Goal: Task Accomplishment & Management: Use online tool/utility

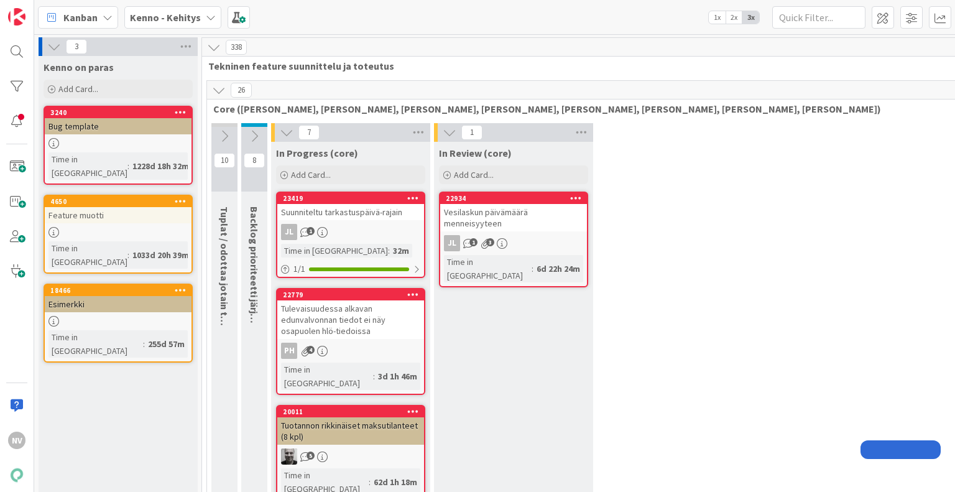
click at [170, 19] on b "Kenno - Kehitys" at bounding box center [165, 17] width 71 height 12
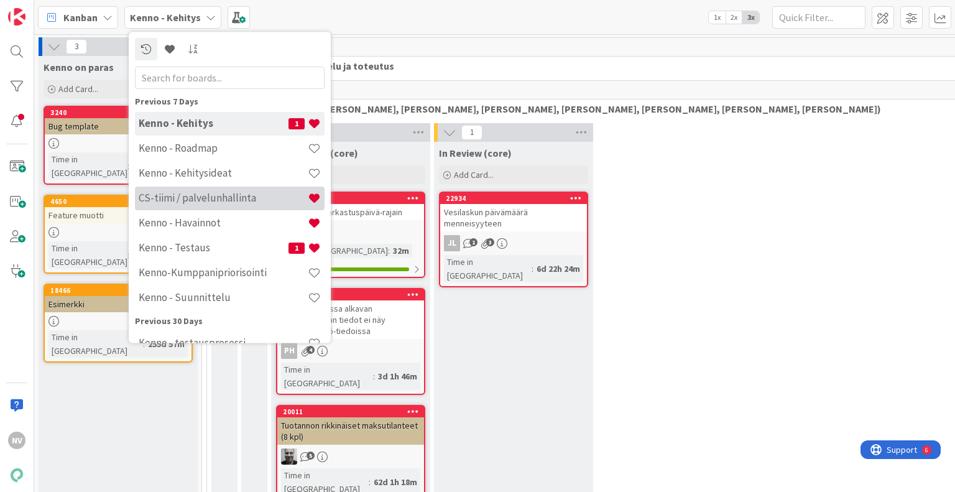
click at [182, 201] on h4 "CS-tiimi / palvelunhallinta" at bounding box center [223, 198] width 169 height 12
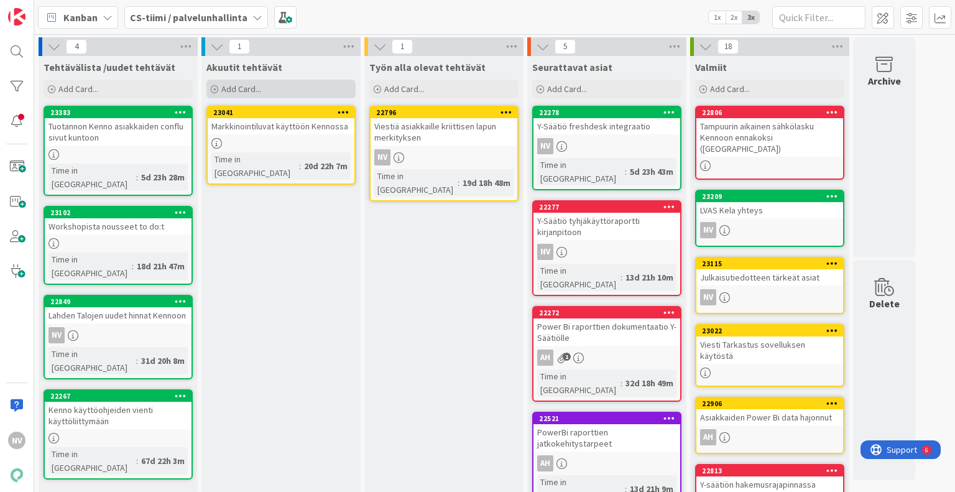
click at [262, 91] on div "Add Card..." at bounding box center [280, 89] width 149 height 19
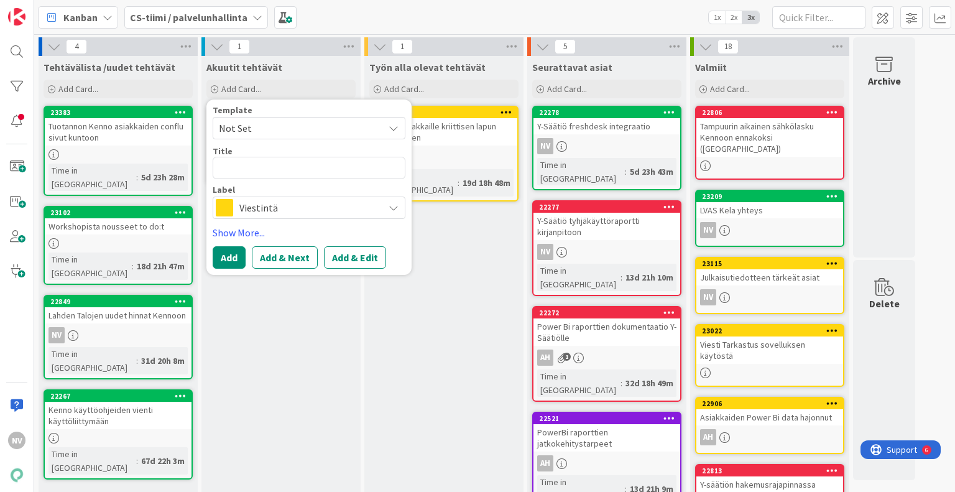
type textarea "x"
type textarea "Y"
type textarea "x"
type textarea "Y-"
type textarea "x"
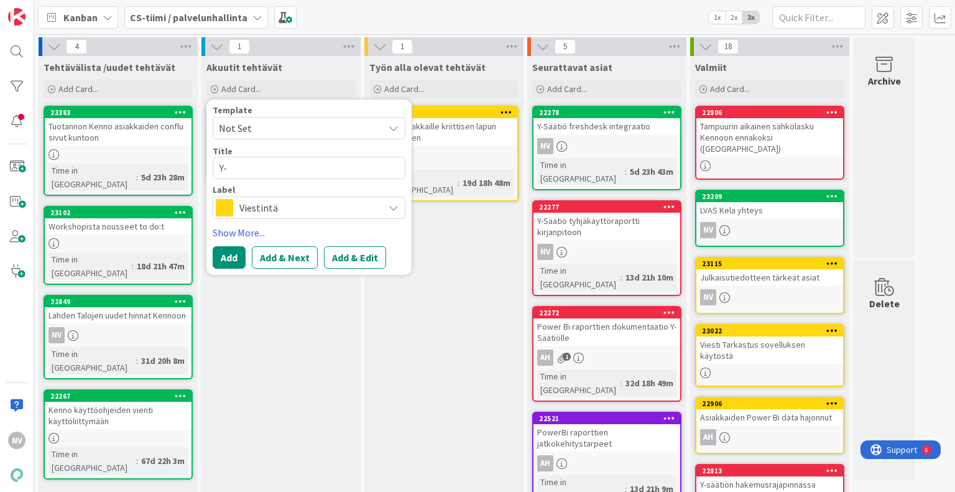
type textarea "Y-s"
type textarea "x"
type textarea "Y-sä"
type textarea "x"
type textarea "Y-sää"
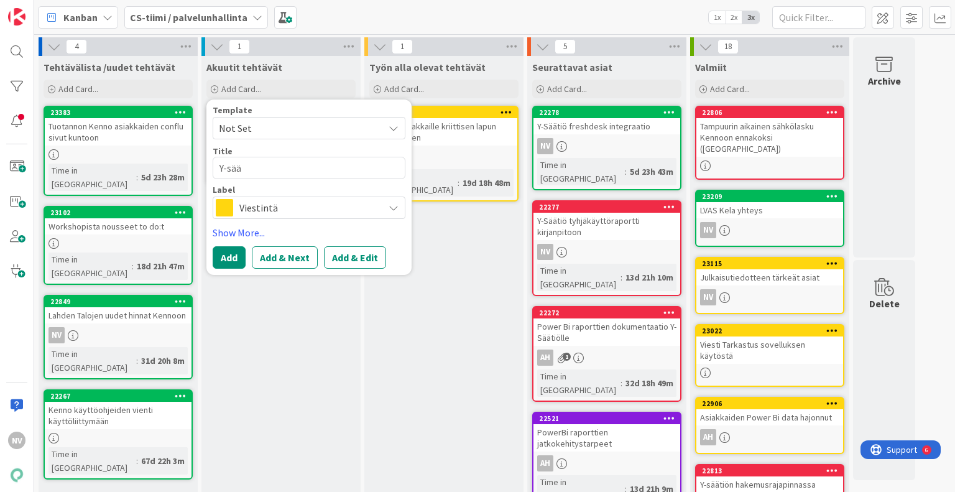
type textarea "x"
type textarea "Y-säät"
type textarea "x"
type textarea "Y-sääti"
type textarea "x"
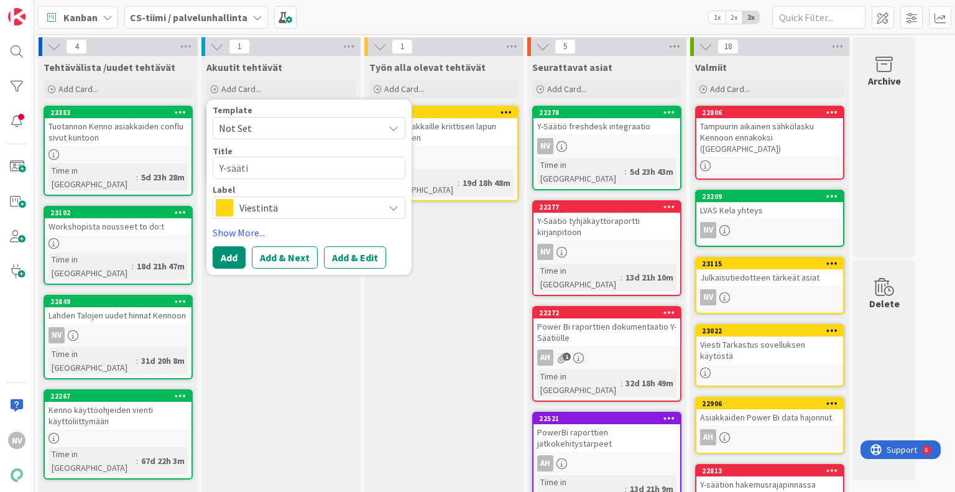
type textarea "Y-säätiö"
type textarea "x"
type textarea "Y-säätiö"
type textarea "x"
type textarea "Y-säätiö u"
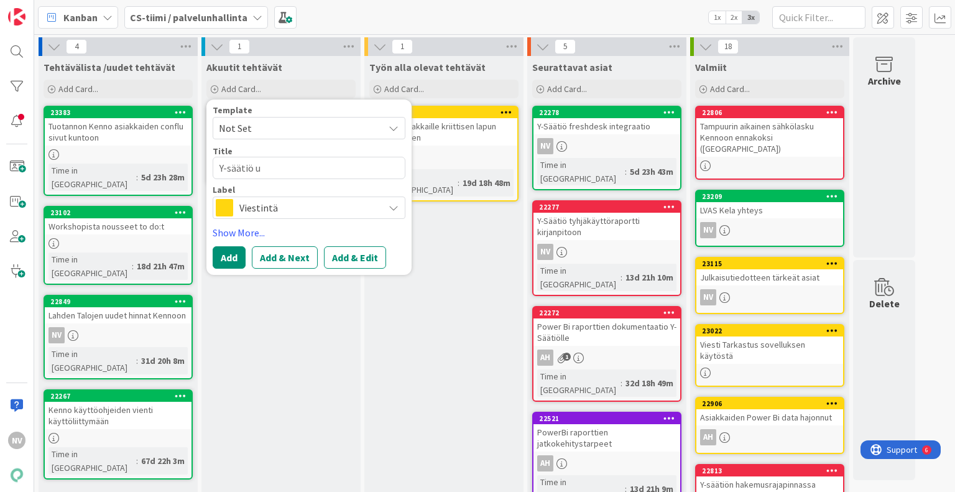
type textarea "x"
type textarea "Y-säätiö uu"
type textarea "x"
type textarea "Y-säätiö uud"
type textarea "x"
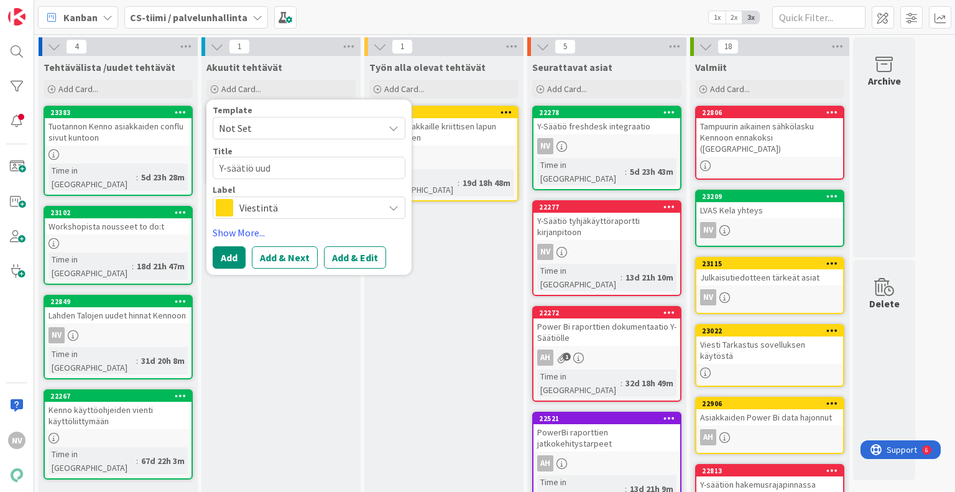
type textarea "Y-säätiö uude"
type textarea "x"
type textarea "Y-säätiö uudet"
type textarea "x"
type textarea "Y-säätiö uudet"
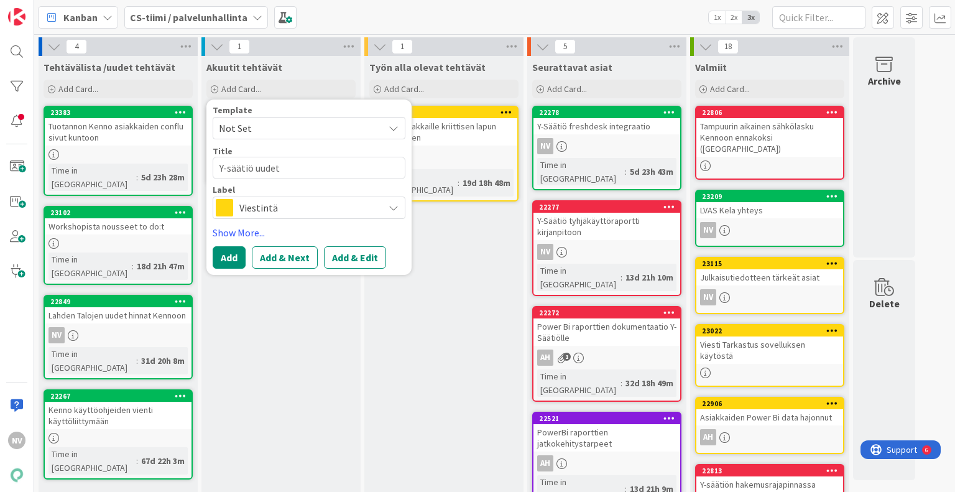
type textarea "x"
type textarea "Y-säätiö uudet h"
type textarea "x"
type textarea "Y-säätiö uudet hi"
type textarea "x"
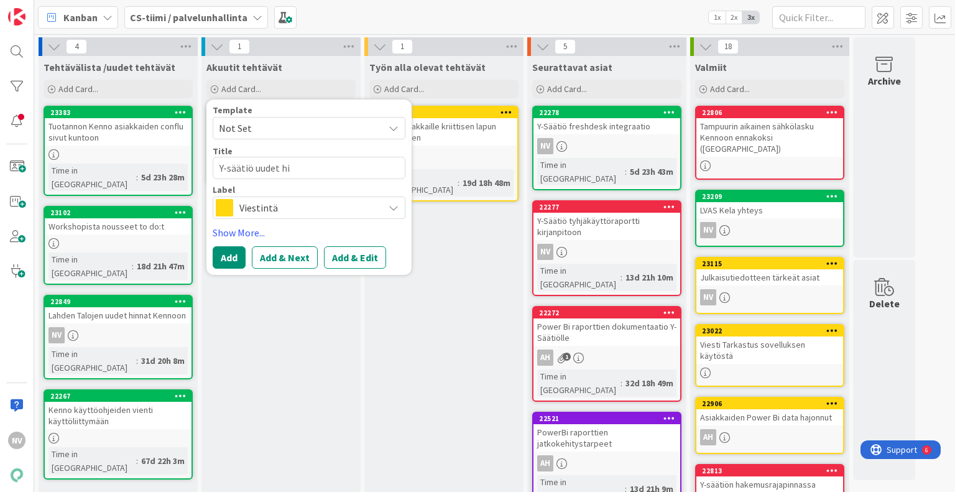
type textarea "Y-säätiö uudet hin"
type textarea "x"
type textarea "Y-säätiö uudet hinn"
type textarea "x"
type textarea "Y-säätiö uudet hinna"
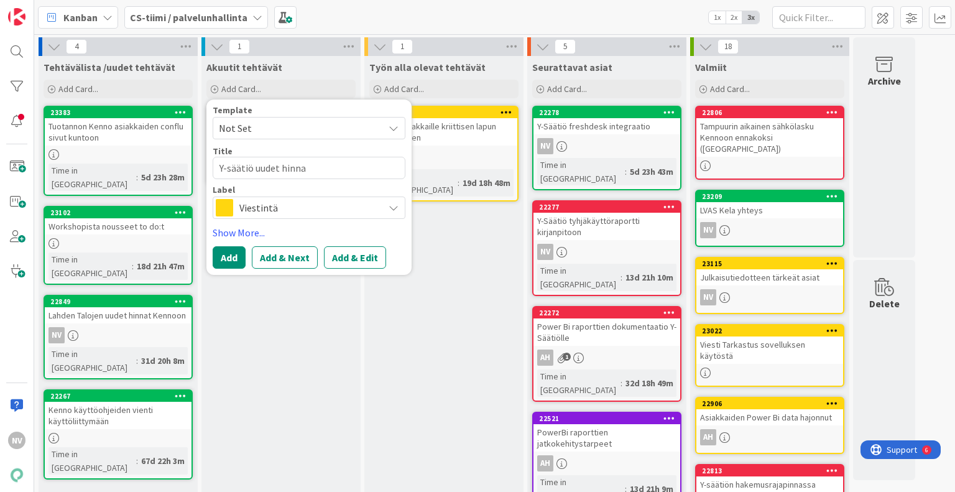
type textarea "x"
type textarea "Y-säätiö uudet hinnat"
type textarea "x"
type textarea "Y-säätiö uudet hinnat"
type textarea "x"
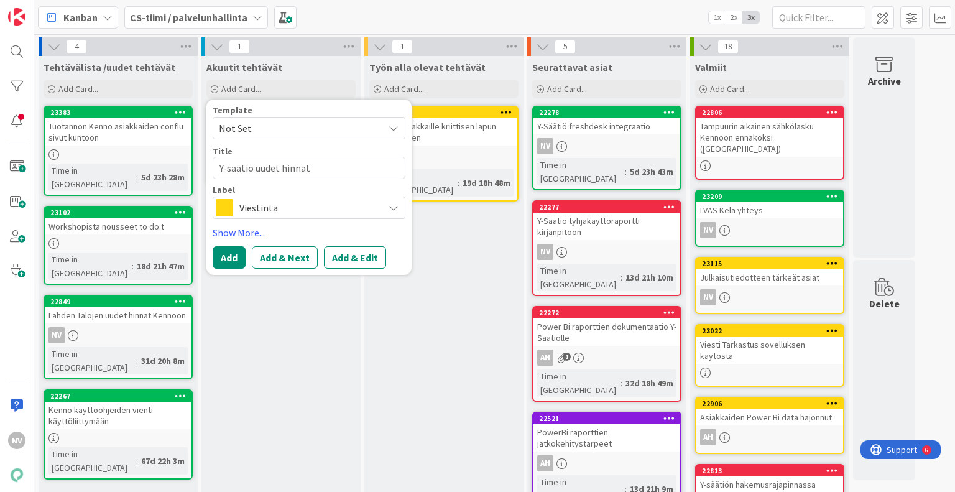
type textarea "Y-säätiö uudet hinnat K"
type textarea "x"
type textarea "Y-säätiö uudet hinnat Ke"
type textarea "x"
type textarea "Y-säätiö uudet hinnat Ken"
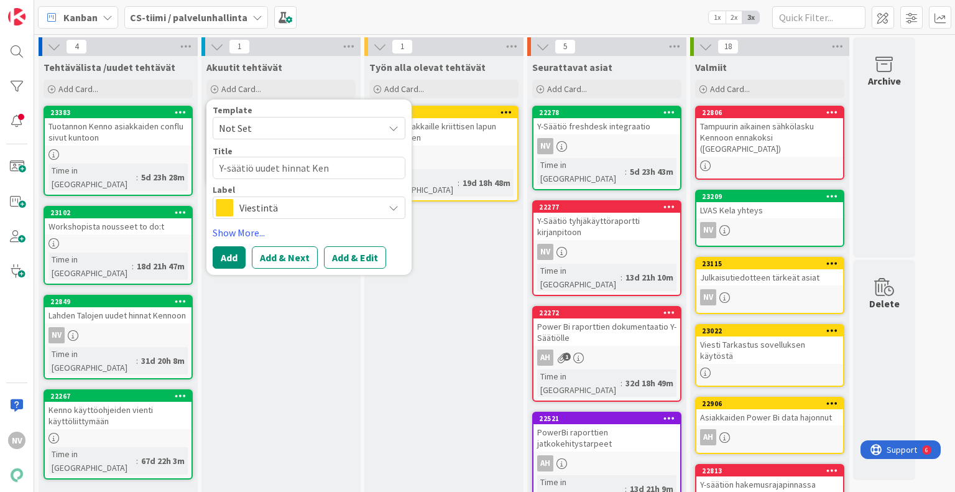
type textarea "x"
type textarea "Y-säätiö uudet hinnat Kenn"
type textarea "x"
type textarea "Y-säätiö uudet hinnat Kenno"
type textarea "x"
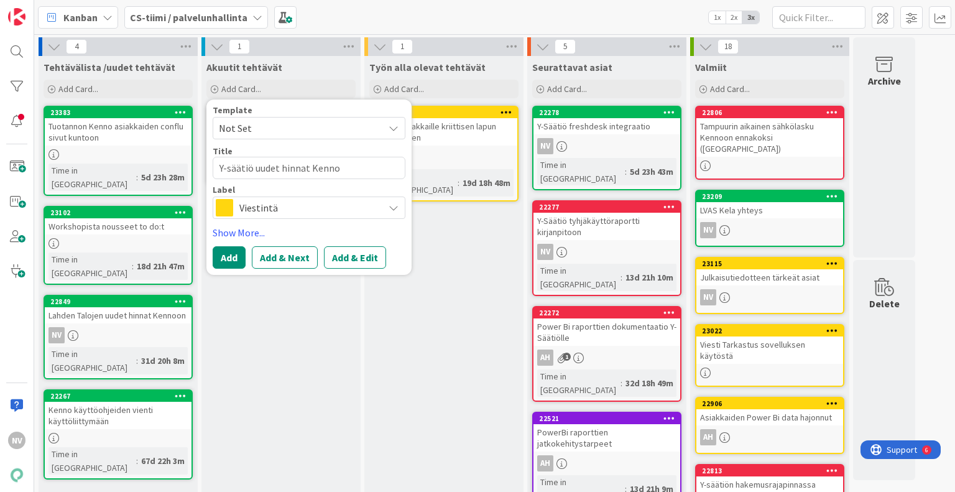
type textarea "Y-säätiö uudet hinnat Kennoo"
type textarea "x"
type textarea "Y-säätiö uudet hinnat Kennoon"
type textarea "x"
type textarea "Y-säätiö uudet hinnat Kennoon"
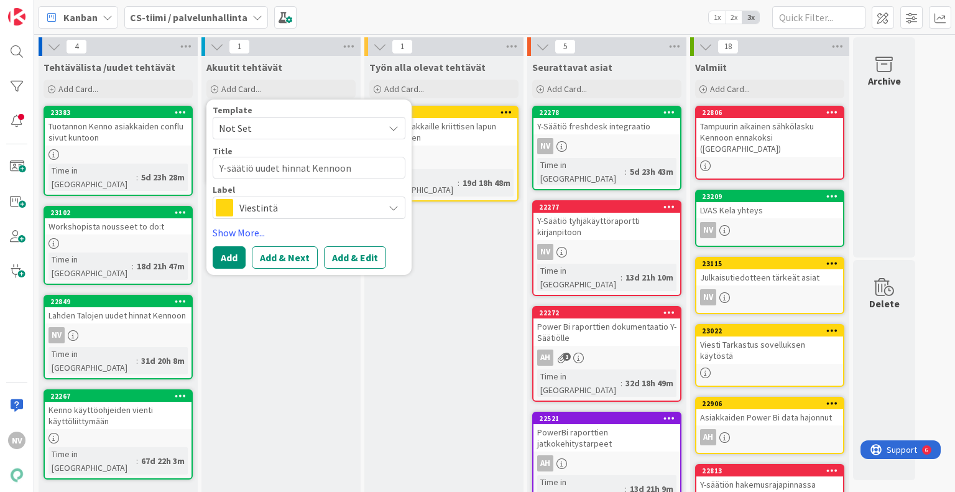
type textarea "x"
type textarea "Y-säätiö uudet hinnat Kennoon j"
type textarea "x"
type textarea "Y-säätiö uudet hinnat Kennoon ja"
type textarea "x"
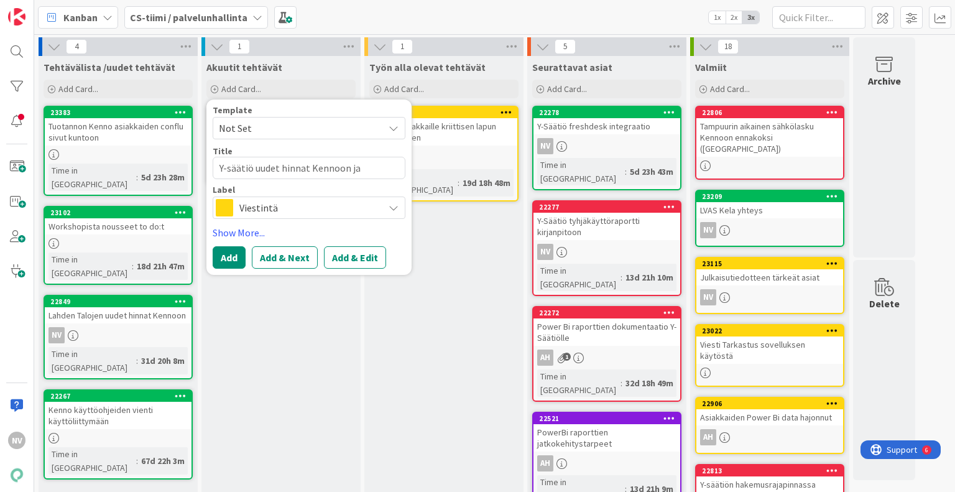
type textarea "Y-säätiö uudet hinnat Kennoon ja h"
type textarea "x"
type textarea "Y-säätiö uudet hinnat Kennoon ja hi"
type textarea "x"
type textarea "Y-säätiö uudet hinnat Kennoon ja hin"
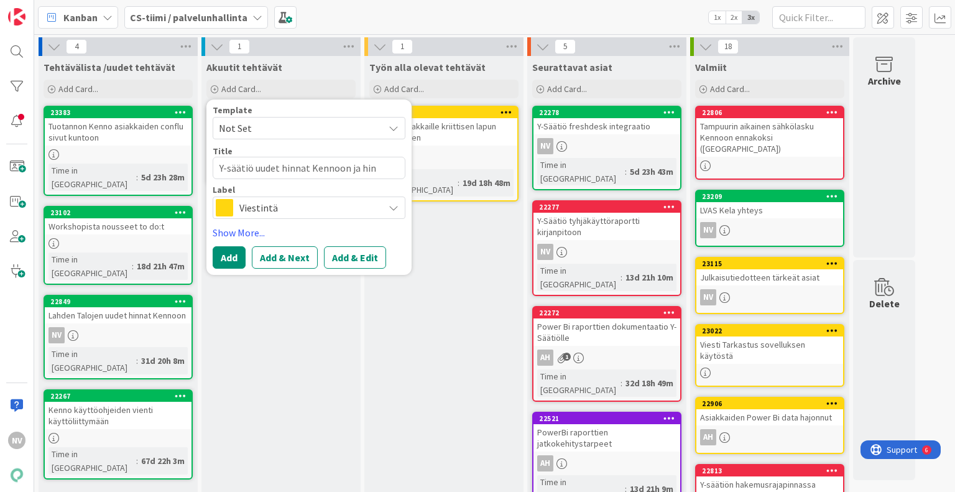
type textarea "x"
type textarea "Y-säätiö uudet hinnat Kennoon ja hinn"
type textarea "x"
type textarea "Y-säätiö uudet hinnat Kennoon ja hinna"
type textarea "x"
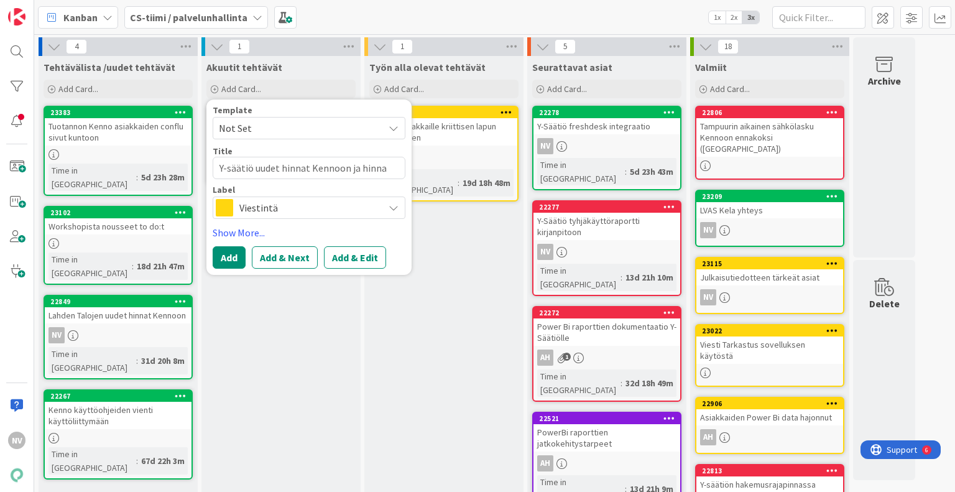
type textarea "Y-säätiö uudet hinnat Kennoon ja hinnan"
type textarea "x"
type textarea "Y-säätiö uudet hinnat Kennoon ja hinnant"
type textarea "x"
type textarea "Y-säätiö uudet hinnat Kennoon ja hinnanta"
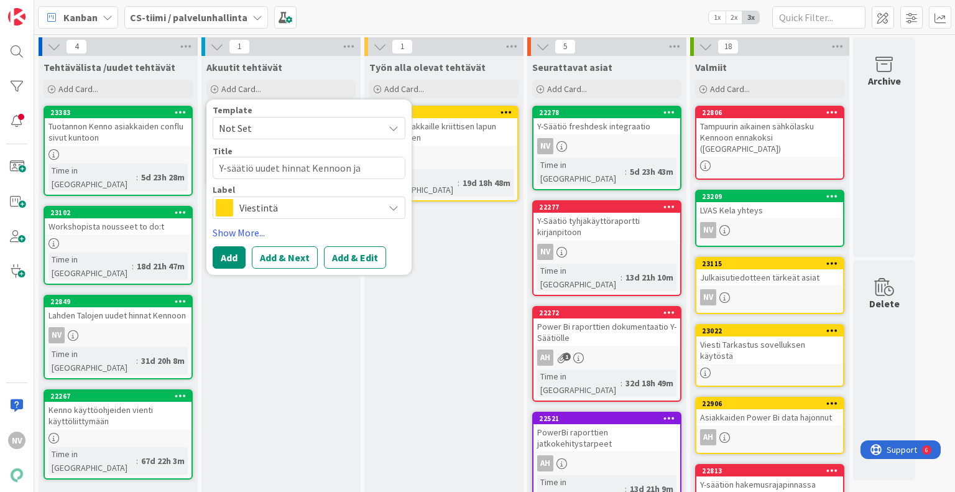
type textarea "x"
type textarea "Y-säätiö uudet hinnat Kennoon ja hinnantar"
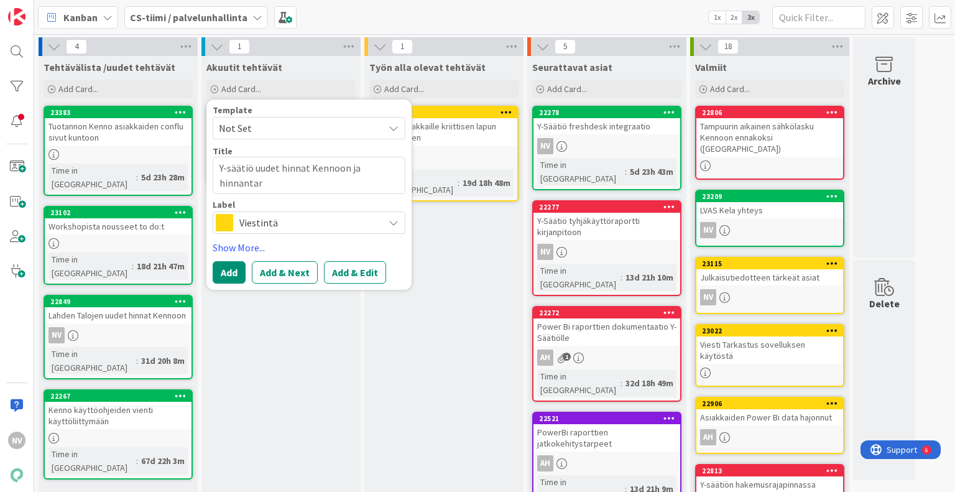
type textarea "x"
type textarea "Y-säätiö uudet hinnat Kennoon ja hinnantark"
type textarea "x"
type textarea "Y-säätiö uudet hinnat Kennoon ja hinnantarka"
type textarea "x"
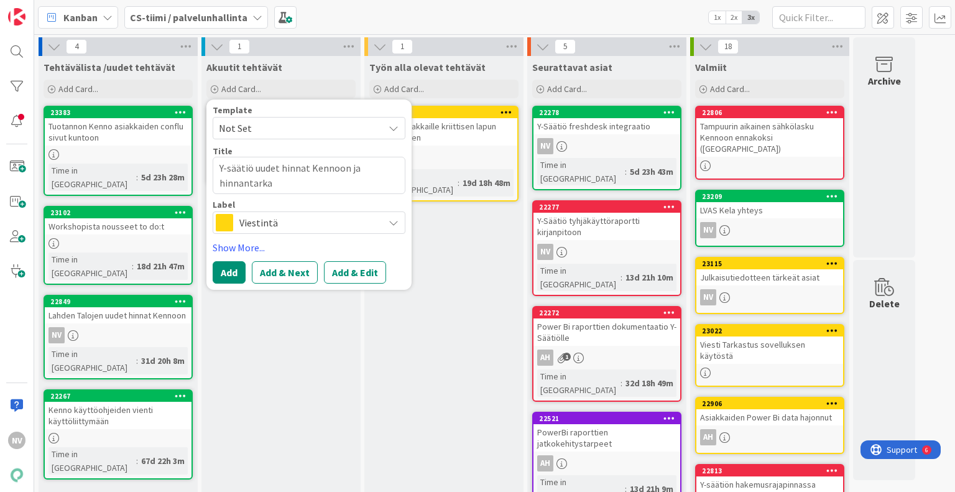
type textarea "Y-säätiö uudet hinnat Kennoon ja hinnantarkas"
type textarea "x"
type textarea "Y-säätiö uudet hinnat Kennoon ja hinnantarkast"
type textarea "x"
type textarea "Y-säätiö uudet hinnat Kennoon ja hinnantarkastu"
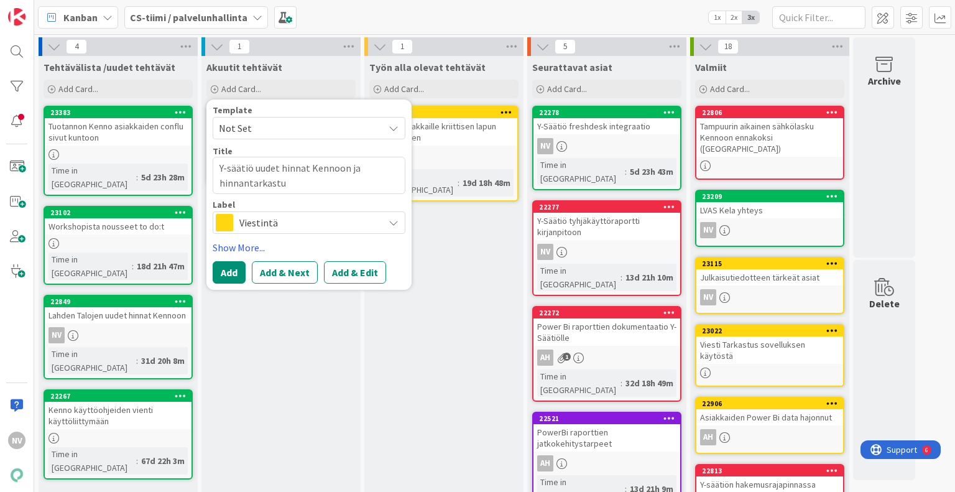
type textarea "x"
type textarea "Y-säätiö uudet hinnat Kennoon ja hinnantarkastuk"
type textarea "x"
type textarea "Y-säätiö uudet hinnat Kennoon ja hinnantarkastuks"
type textarea "x"
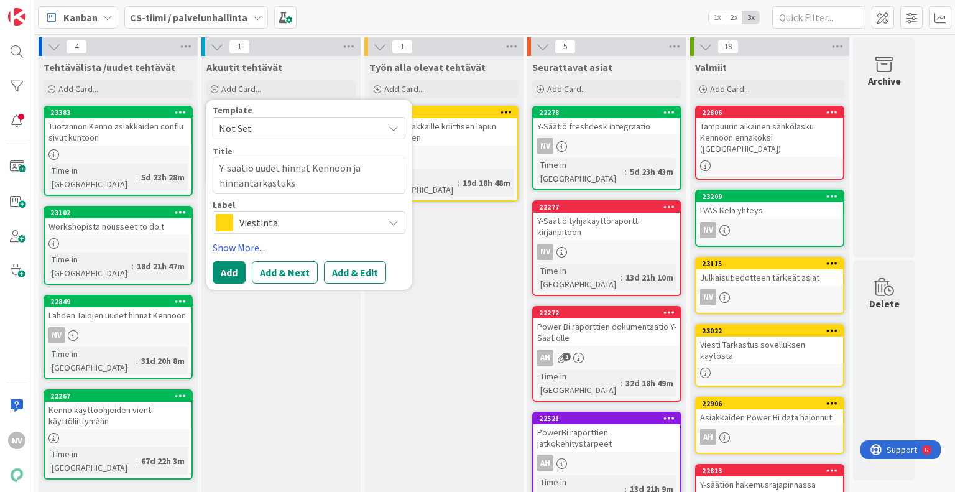
type textarea "Y-säätiö uudet hinnat Kennoon ja hinnantarkastukse"
type textarea "x"
type textarea "Y-säätiö uudet hinnat Kennoon ja hinnantarkastukset"
click at [290, 221] on span "Viestintä" at bounding box center [308, 222] width 138 height 17
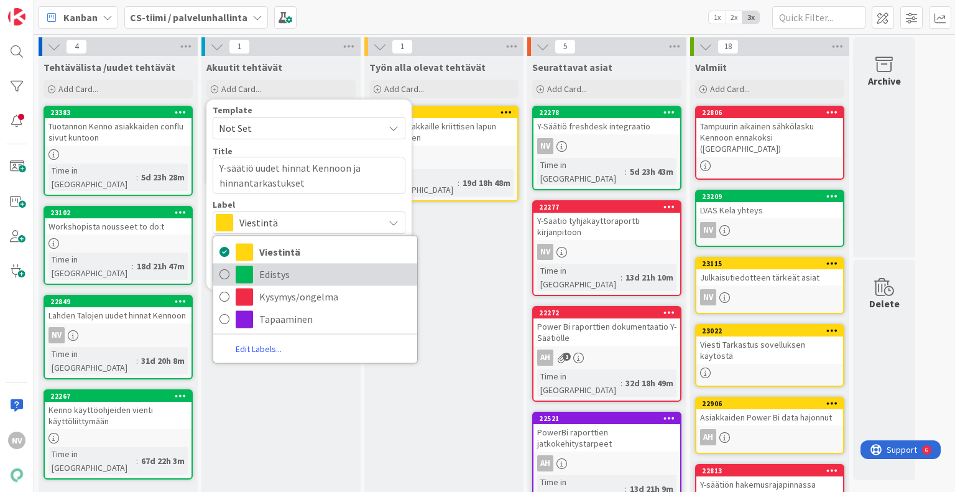
click at [295, 277] on span "Edistys" at bounding box center [335, 274] width 152 height 19
type textarea "x"
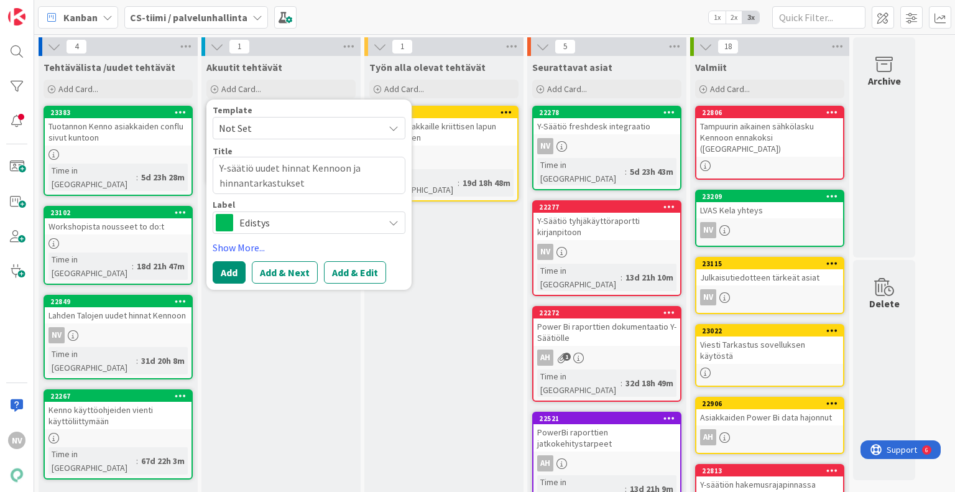
click at [393, 127] on icon at bounding box center [394, 128] width 10 height 10
click at [364, 275] on button "Add & Edit" at bounding box center [355, 272] width 62 height 22
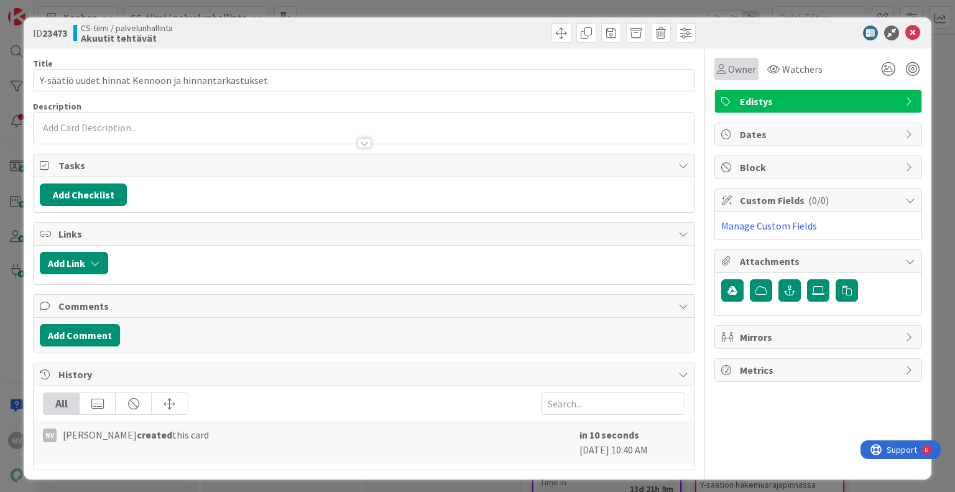
click at [731, 64] on span "Owner" at bounding box center [742, 69] width 28 height 15
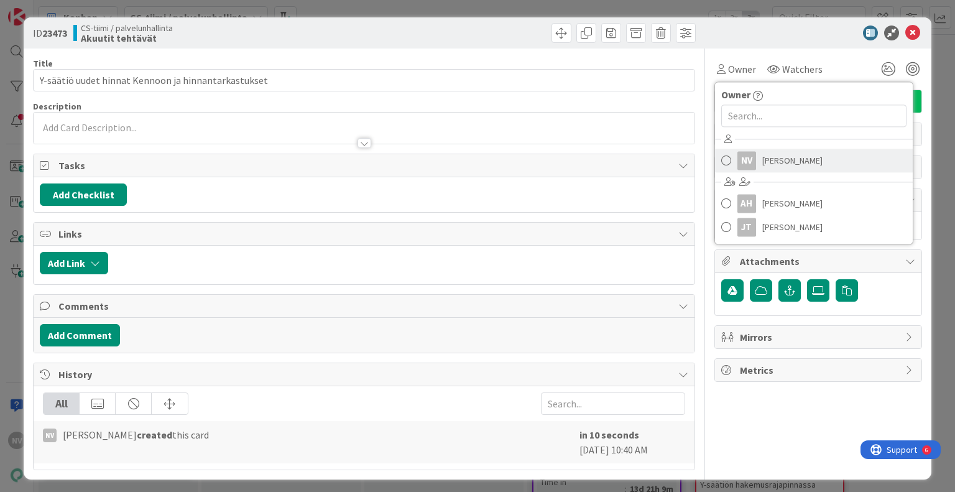
click at [766, 159] on span "[PERSON_NAME]" at bounding box center [792, 160] width 60 height 19
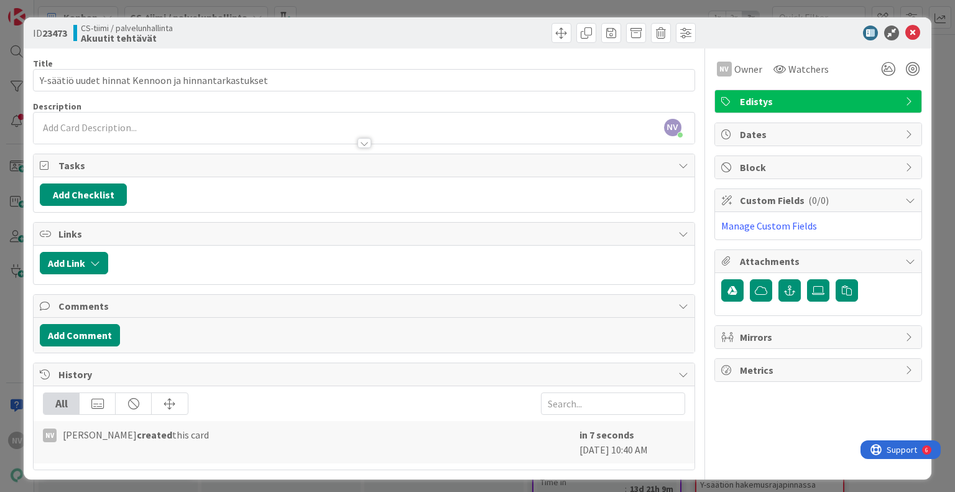
click at [358, 144] on div at bounding box center [364, 143] width 14 height 10
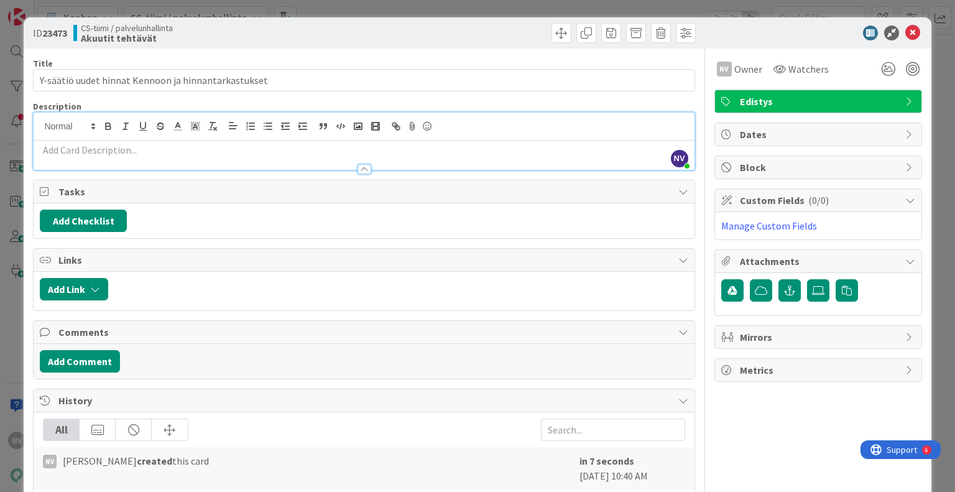
click at [279, 159] on div at bounding box center [364, 163] width 660 height 13
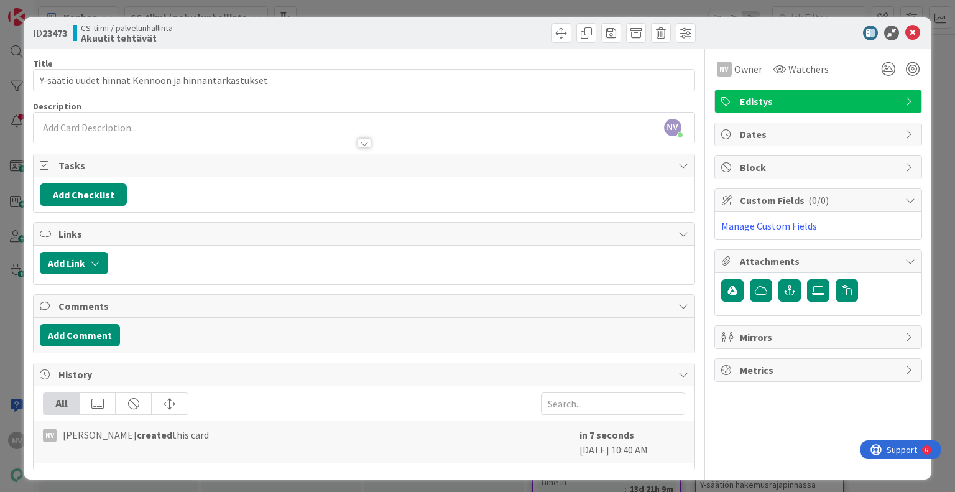
click at [246, 126] on p at bounding box center [364, 128] width 648 height 14
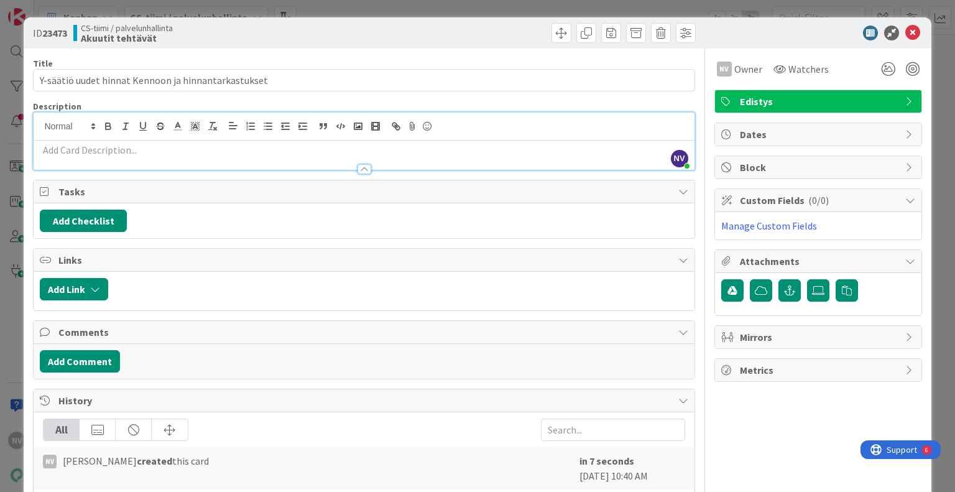
click at [116, 149] on p at bounding box center [364, 150] width 648 height 14
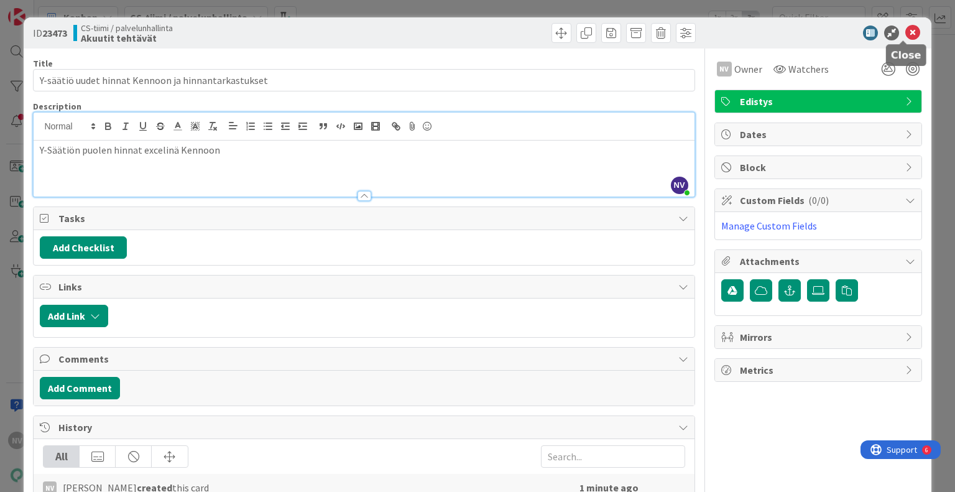
click at [907, 34] on icon at bounding box center [912, 32] width 15 height 15
